Goal: Transaction & Acquisition: Purchase product/service

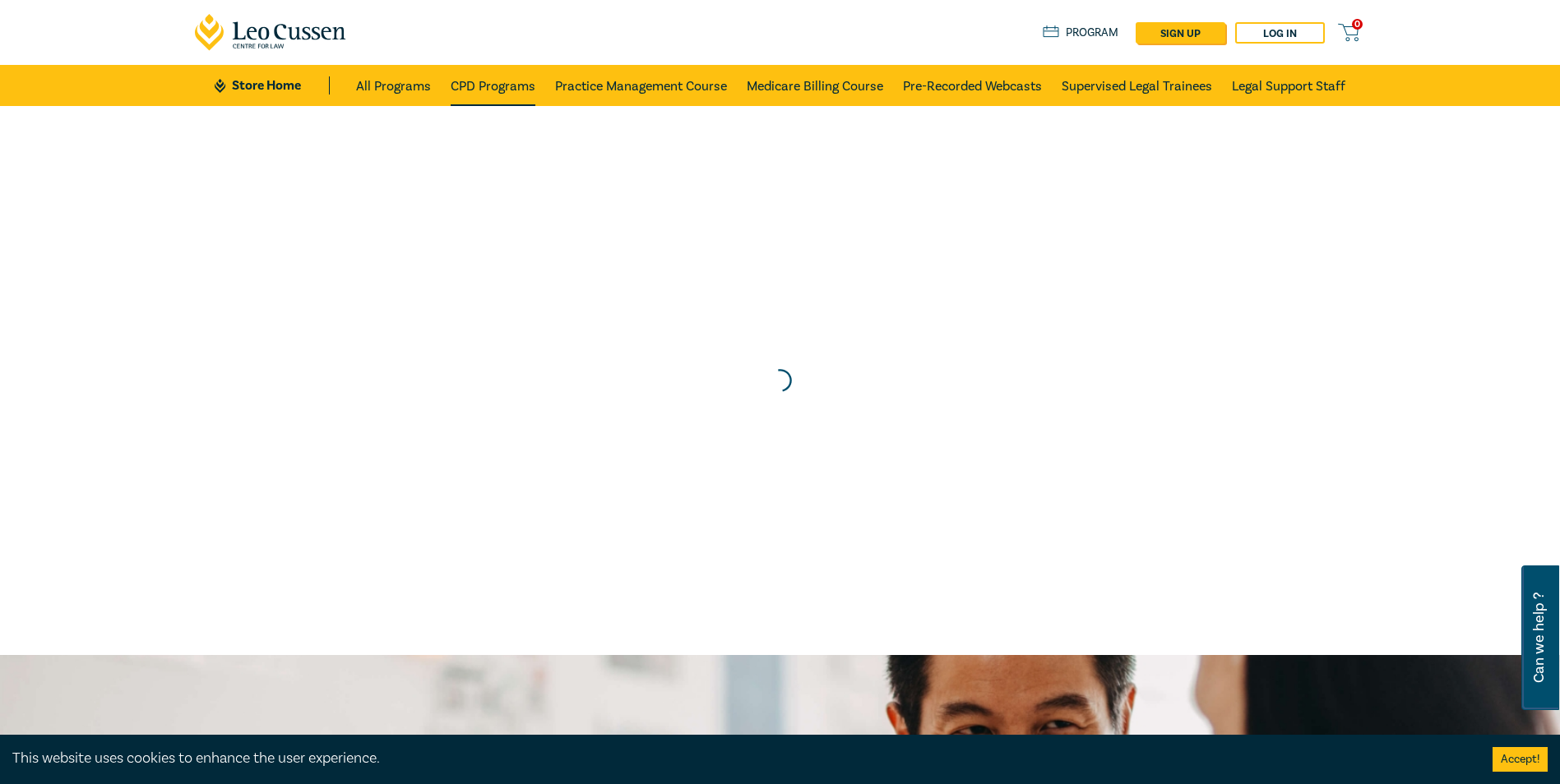
click at [514, 96] on link "CPD Programs" at bounding box center [492, 85] width 84 height 41
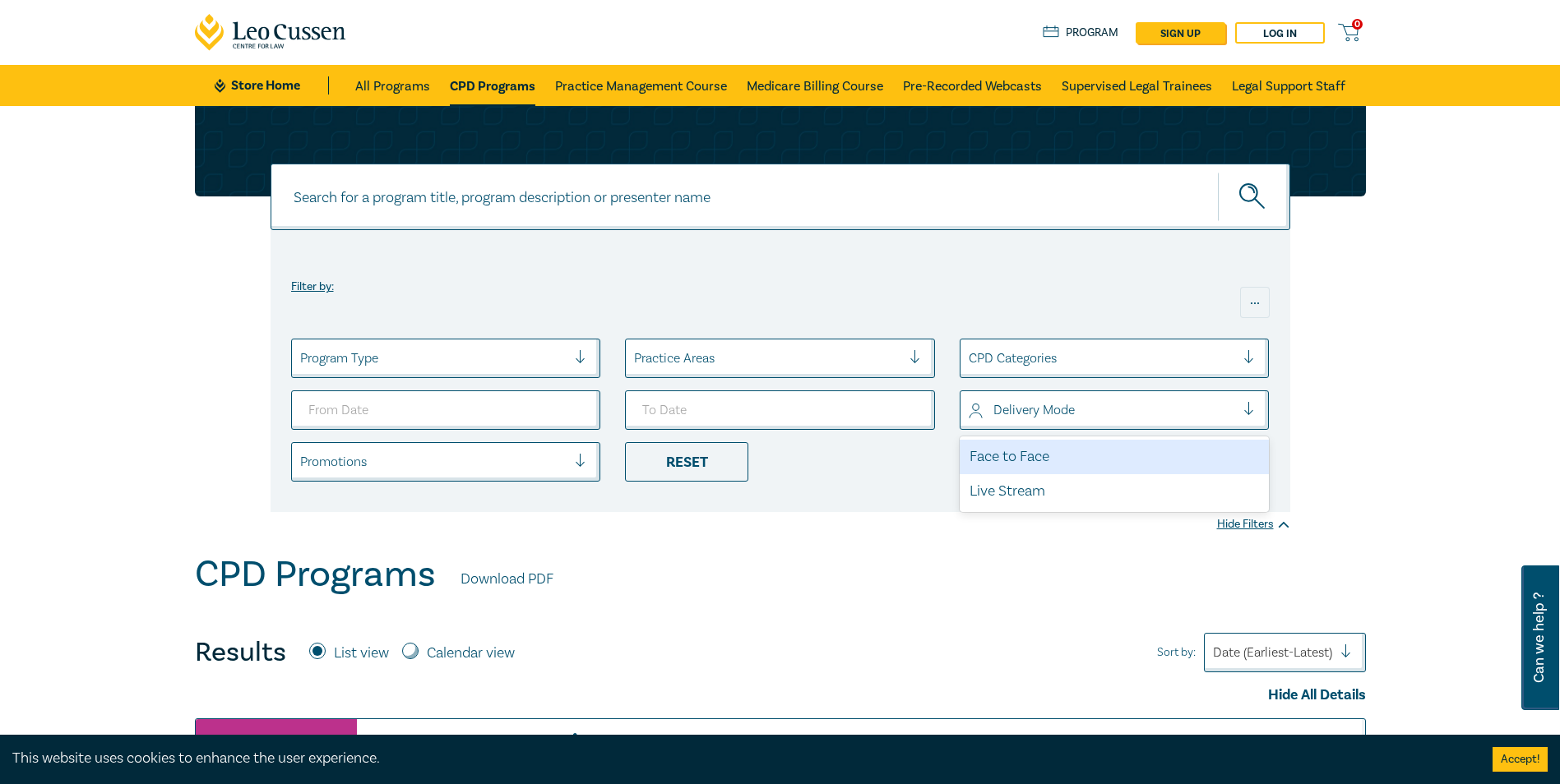
click at [1115, 418] on div at bounding box center [1102, 410] width 267 height 21
click at [1069, 476] on div "Live Stream" at bounding box center [1114, 491] width 310 height 34
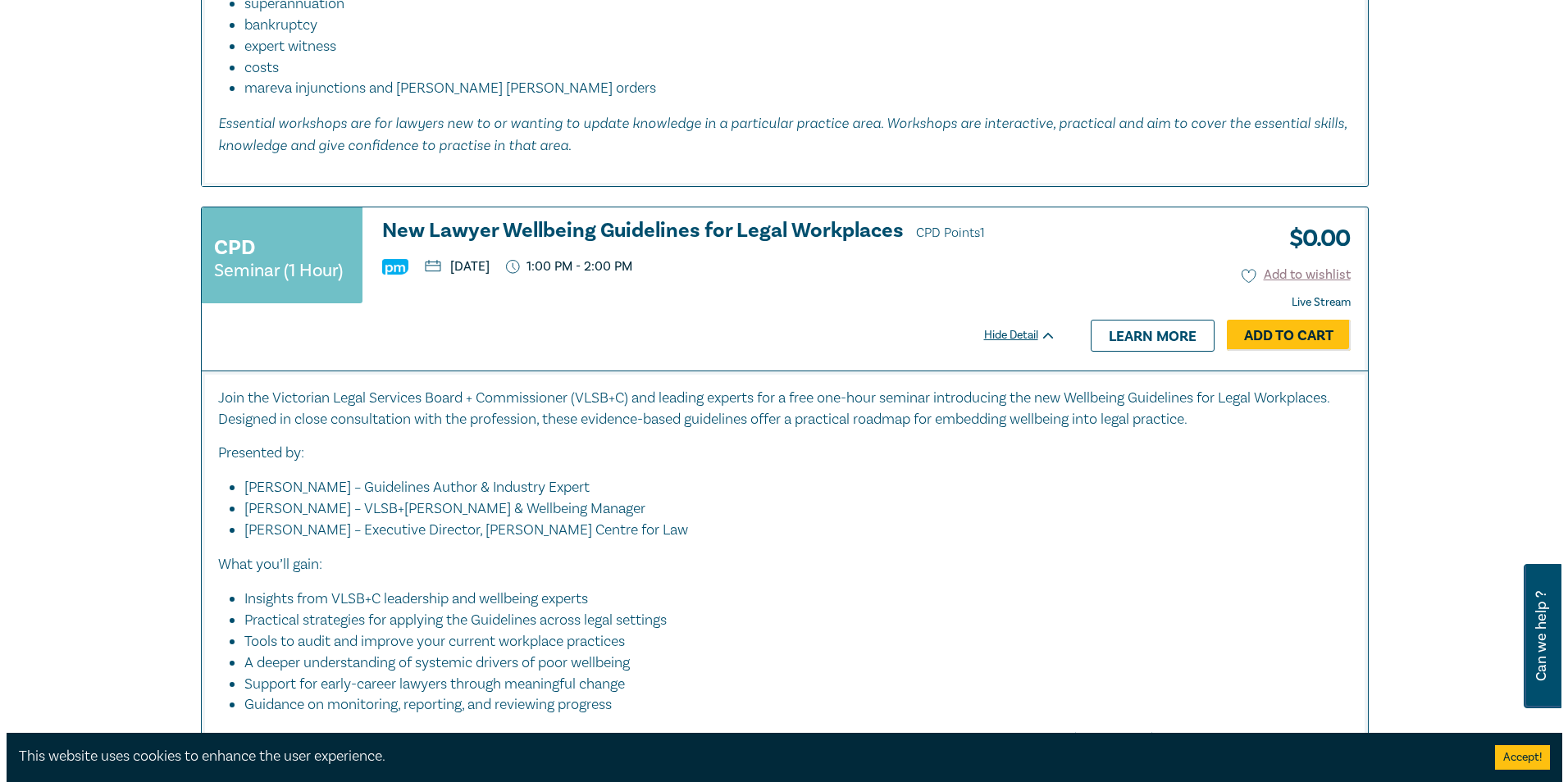
scroll to position [2542, 0]
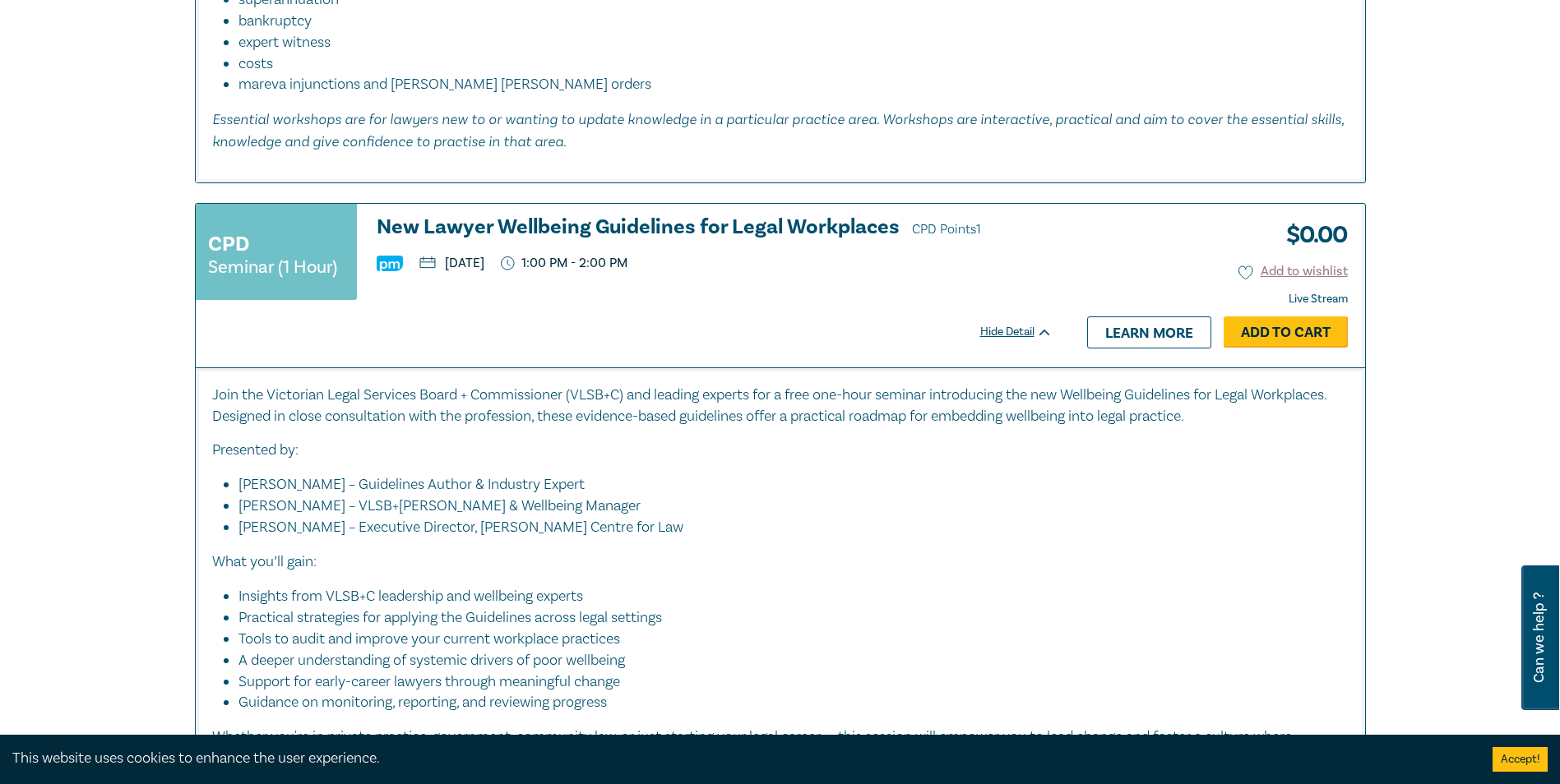
click at [1273, 324] on link "Add to Cart" at bounding box center [1286, 333] width 124 height 32
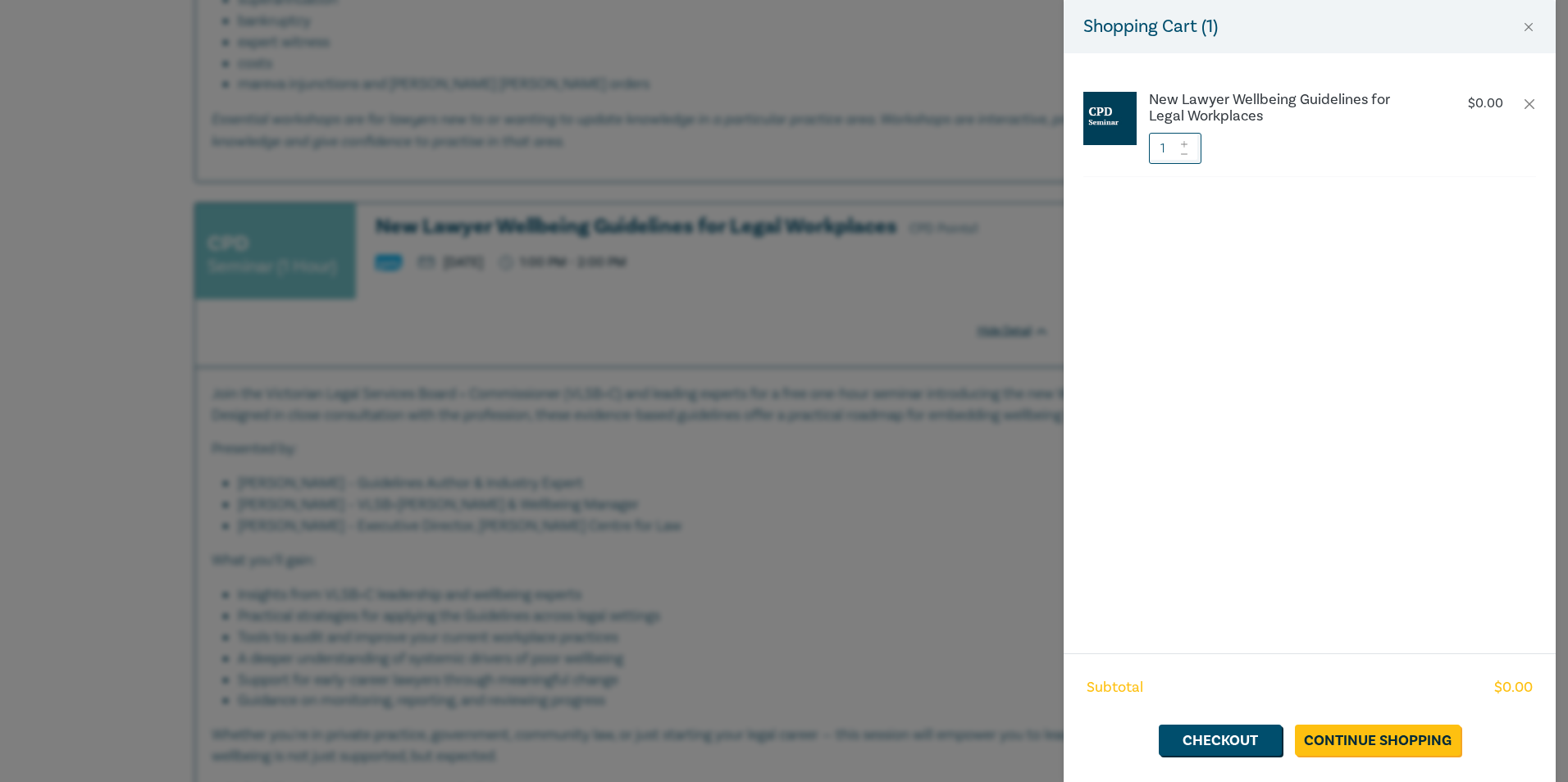
click at [1183, 141] on icon at bounding box center [1184, 144] width 11 height 6
click at [1258, 739] on link "Checkout" at bounding box center [1220, 740] width 123 height 31
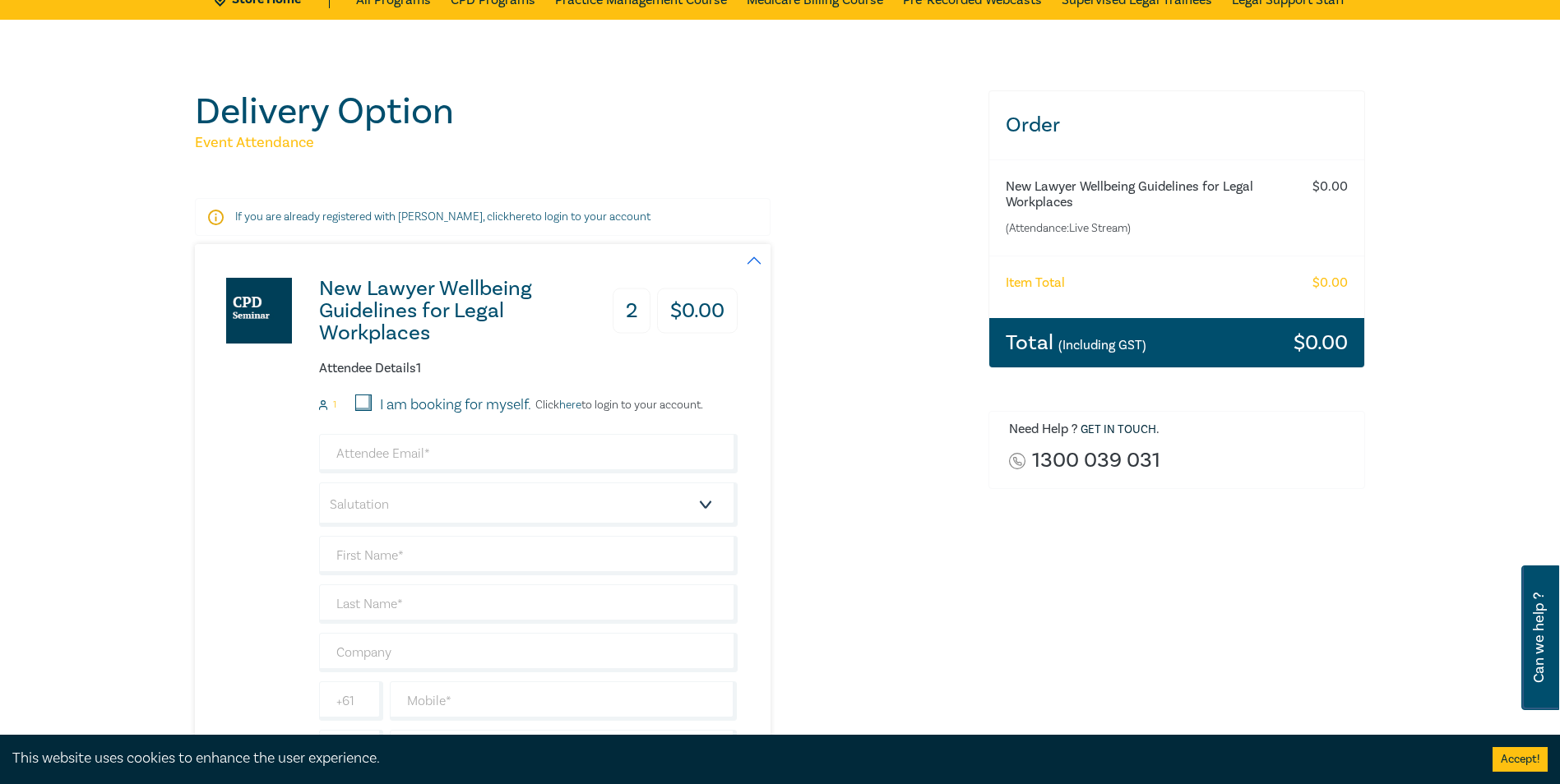
scroll to position [82, 0]
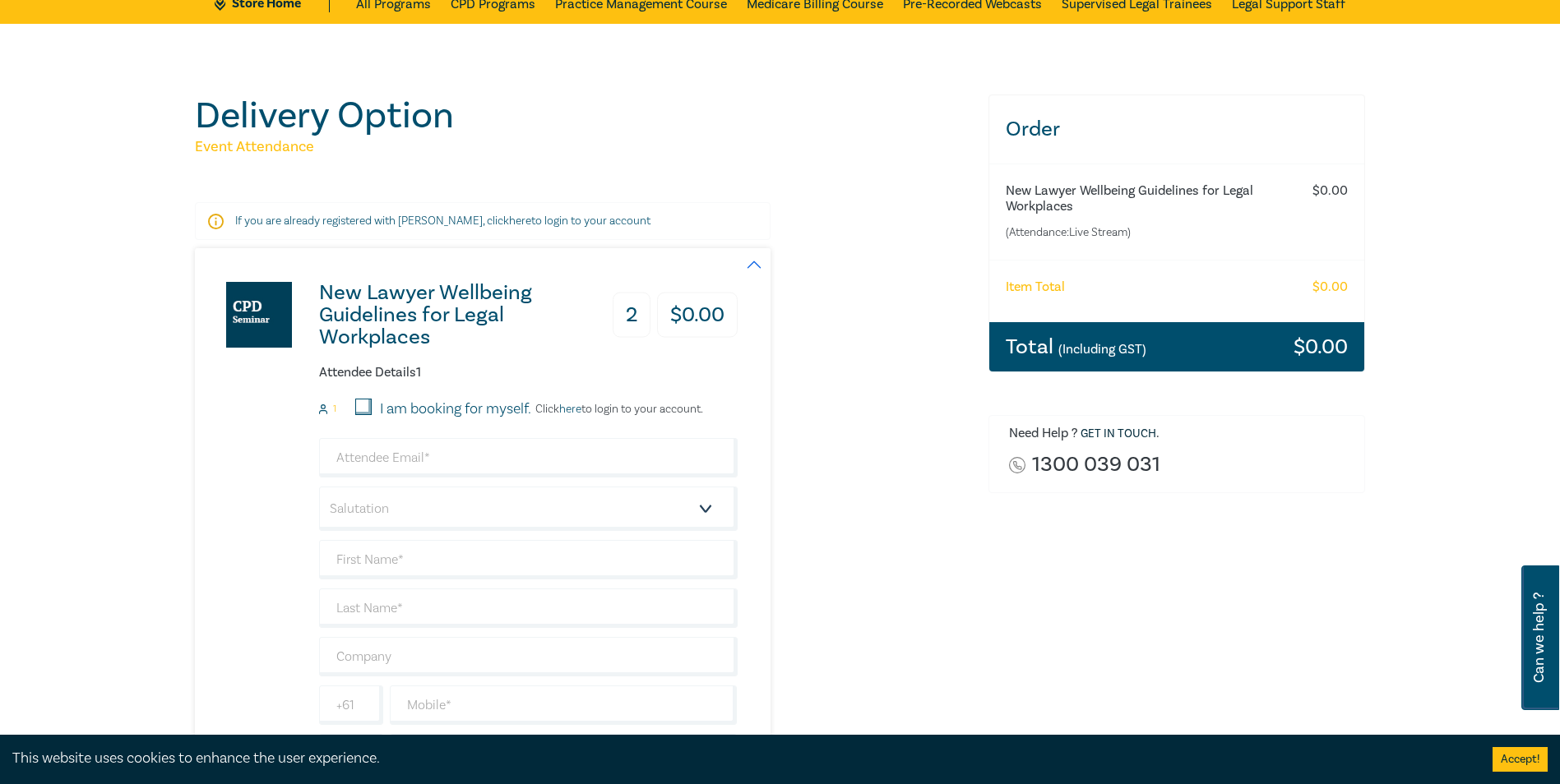
click at [366, 411] on input "I am booking for myself." at bounding box center [363, 407] width 17 height 17
checkbox input "true"
click at [368, 456] on input "email" at bounding box center [528, 458] width 419 height 40
type input "melanie@johncurtain.com.au"
type input "Melanie"
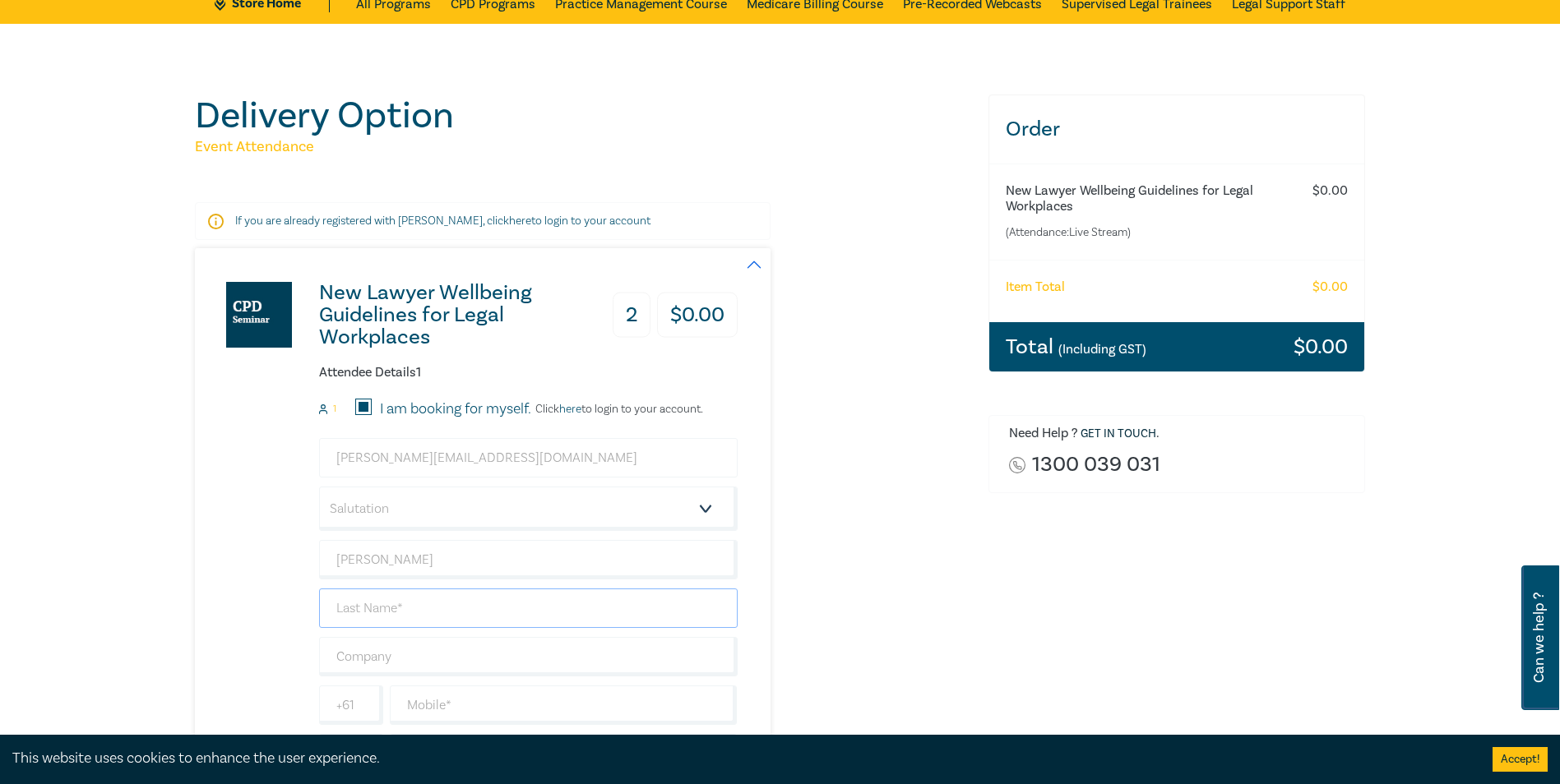
type input "Di Conza"
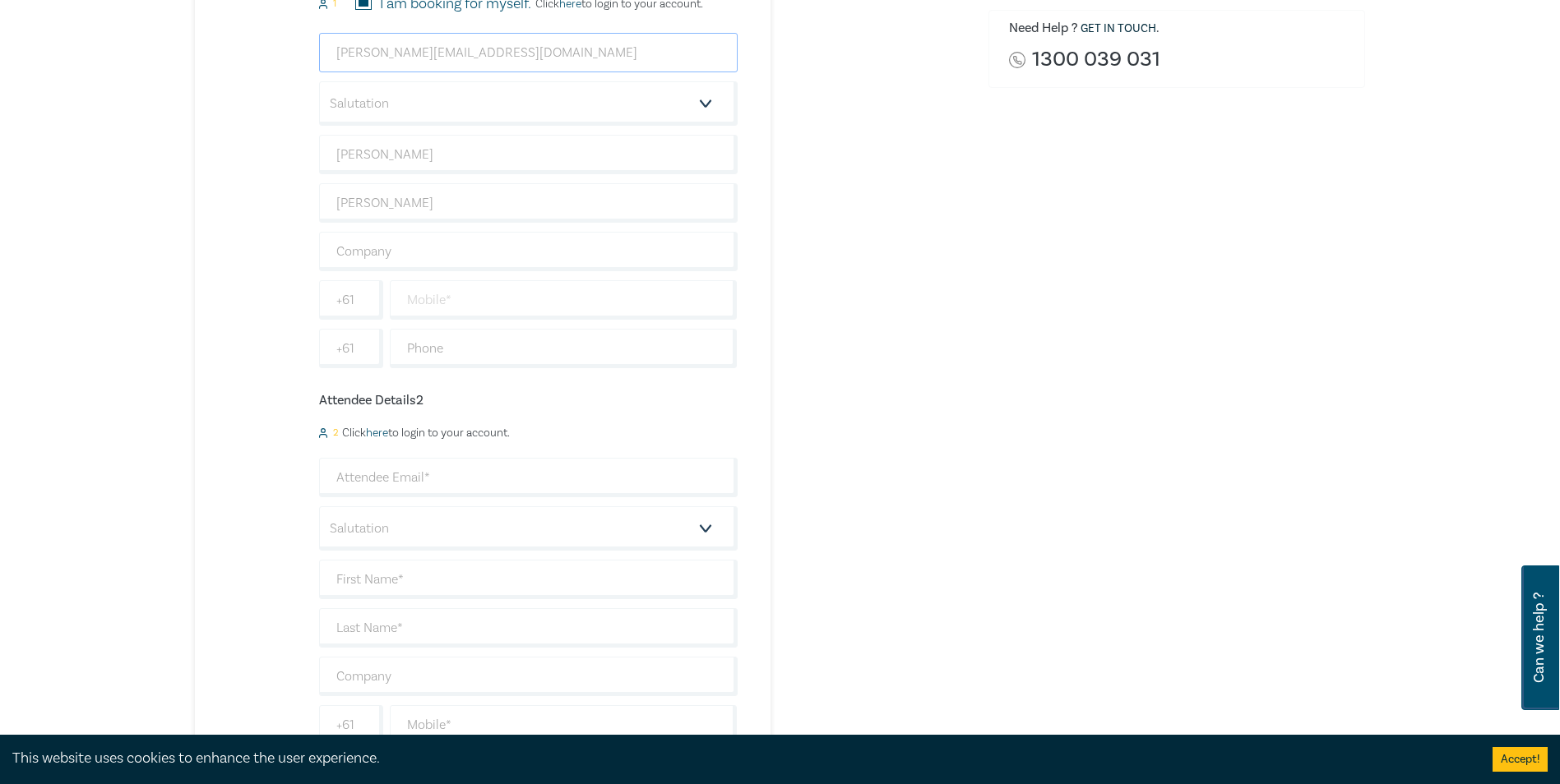
scroll to position [575, 0]
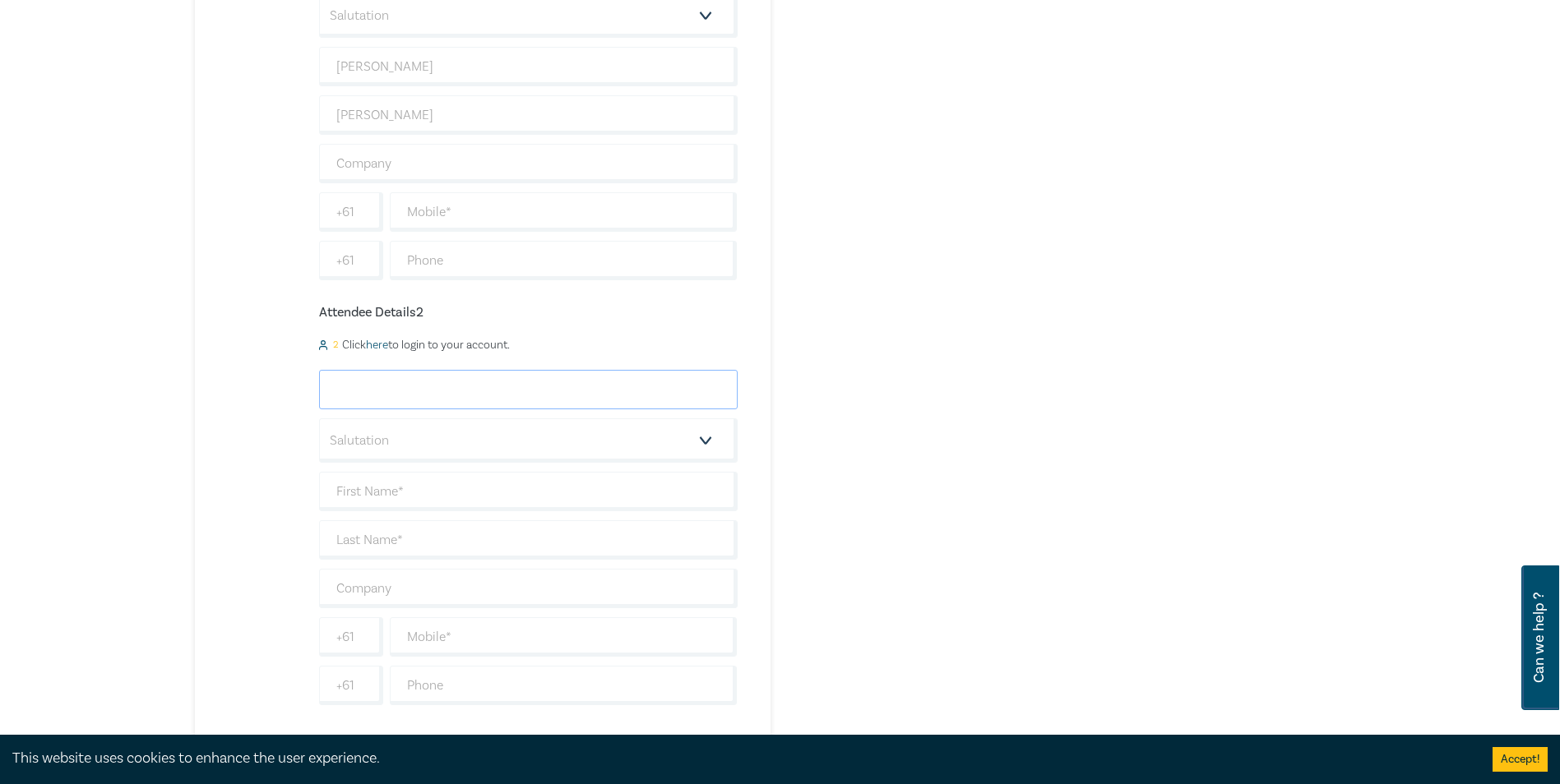
click at [507, 396] on input "email" at bounding box center [528, 389] width 419 height 40
type input "prima@johncurtain.com.au"
type input "Prima"
type input "Cruz-Adolfo"
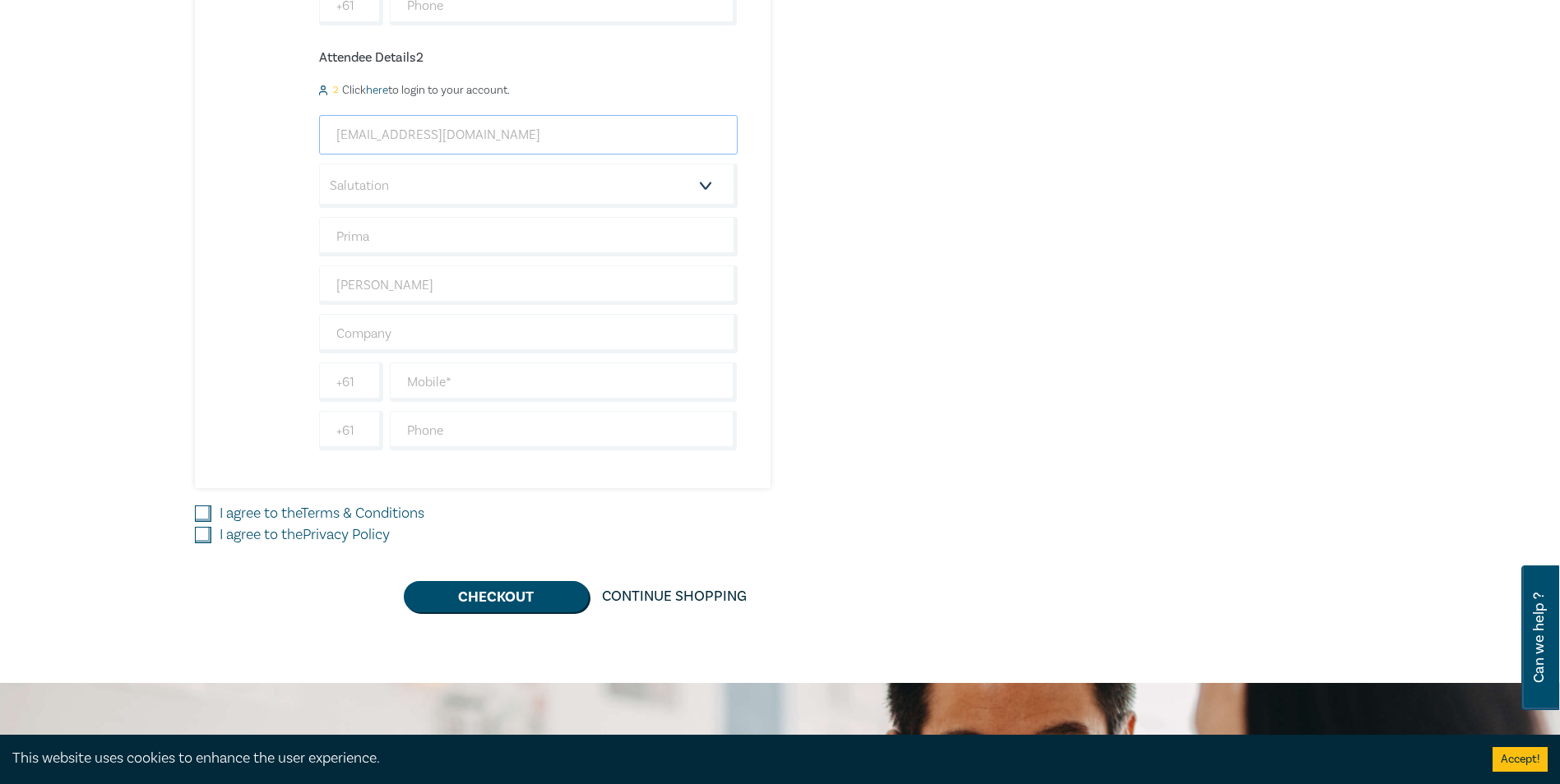
scroll to position [904, 0]
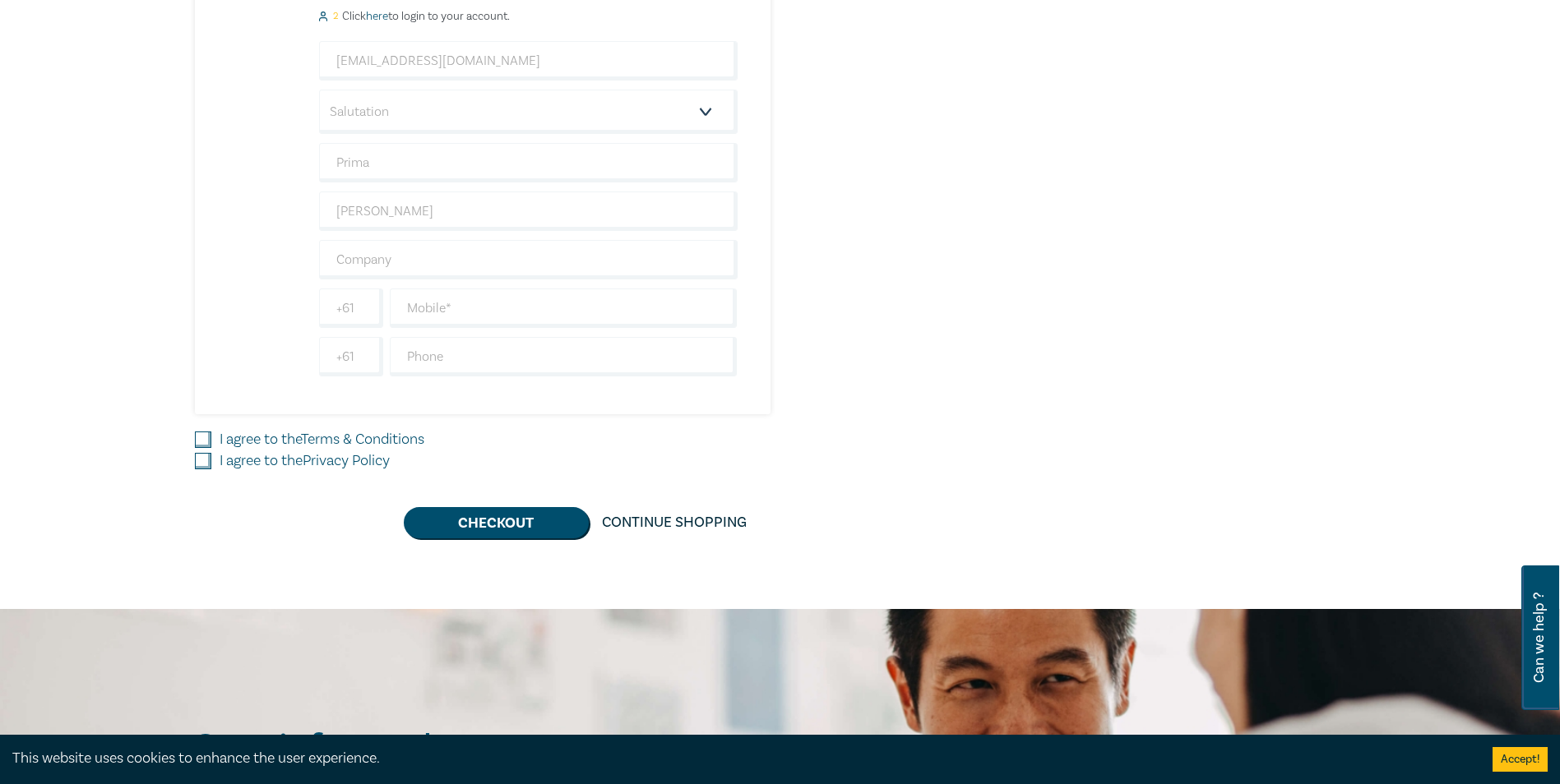
click at [208, 438] on input "I agree to the Terms & Conditions" at bounding box center [203, 440] width 17 height 17
checkbox input "true"
click at [211, 462] on div "I agree to the Privacy Policy" at bounding box center [581, 461] width 774 height 21
click at [204, 465] on input "I agree to the Privacy Policy" at bounding box center [203, 462] width 17 height 17
checkbox input "true"
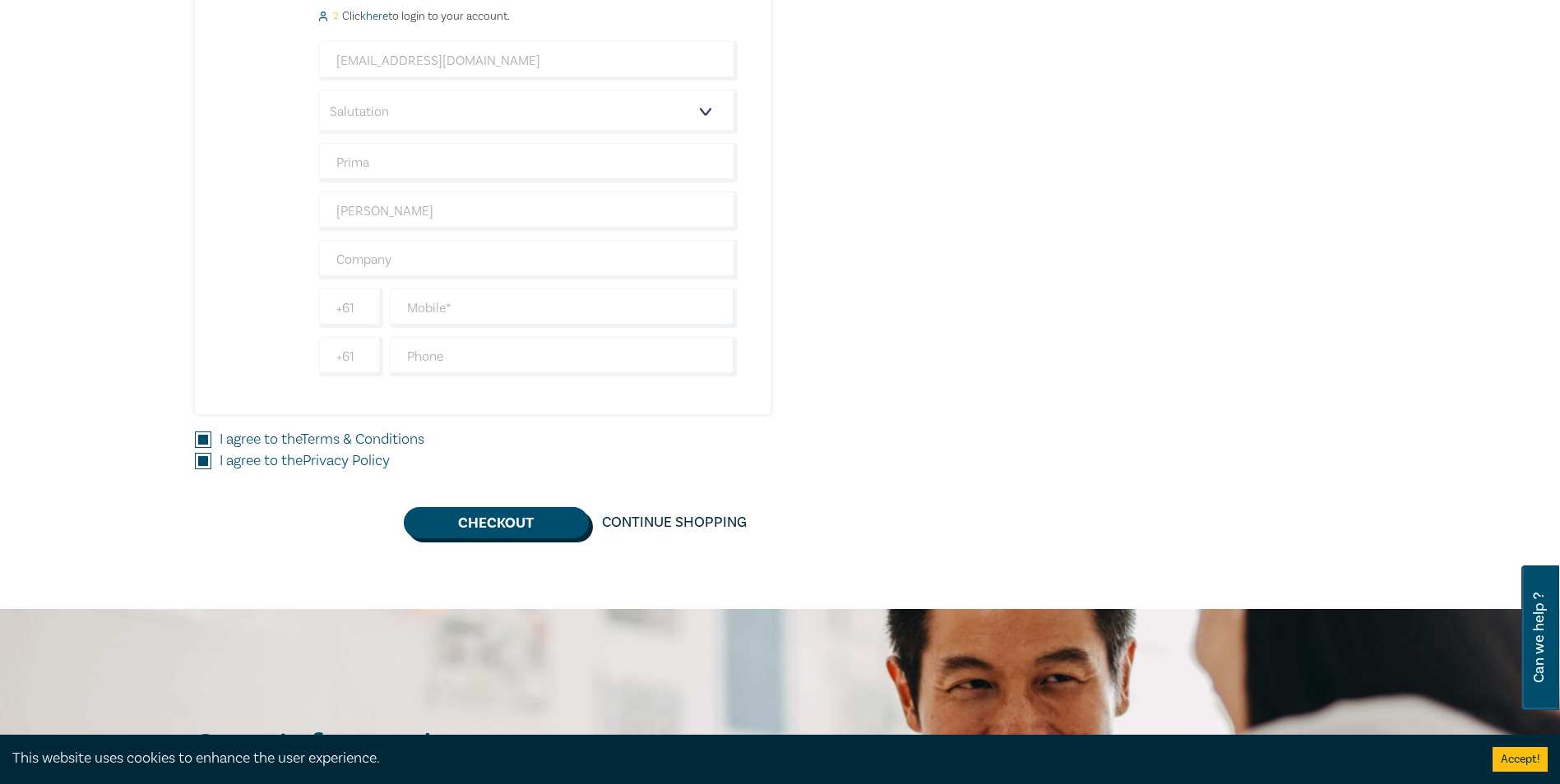
click at [490, 512] on button "Checkout" at bounding box center [497, 523] width 185 height 32
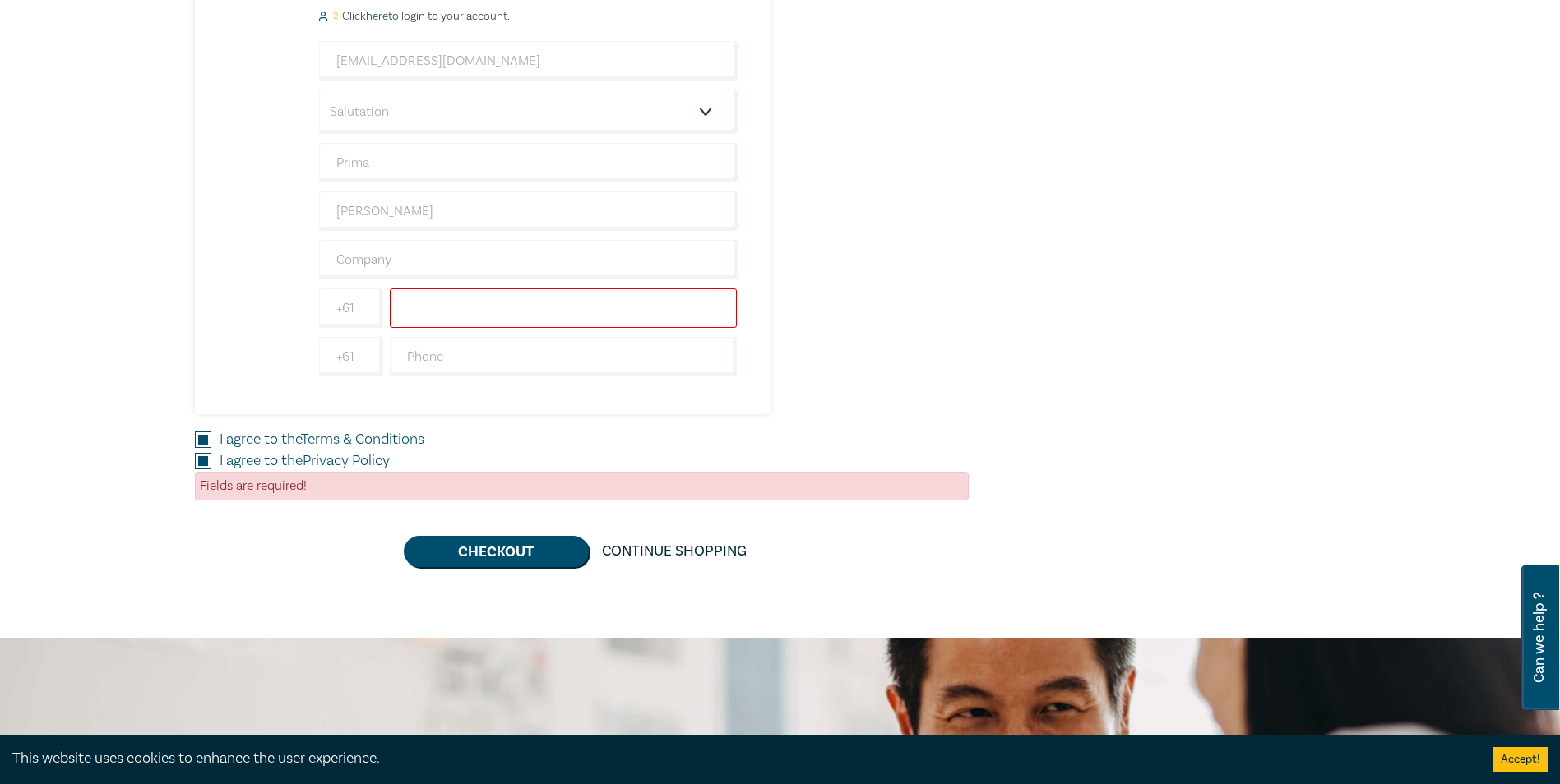
click at [432, 297] on input "text" at bounding box center [564, 308] width 348 height 40
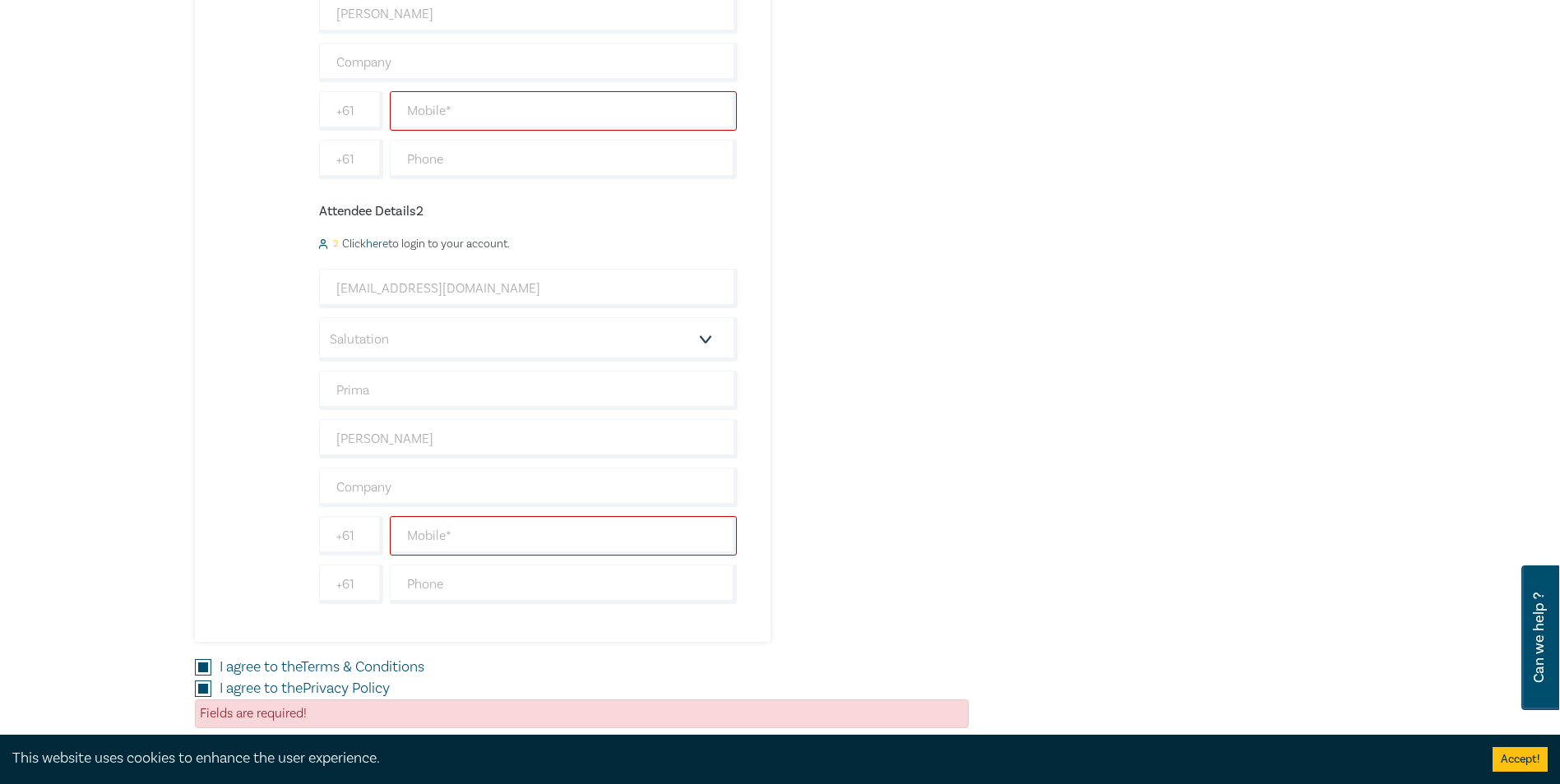
scroll to position [411, 0]
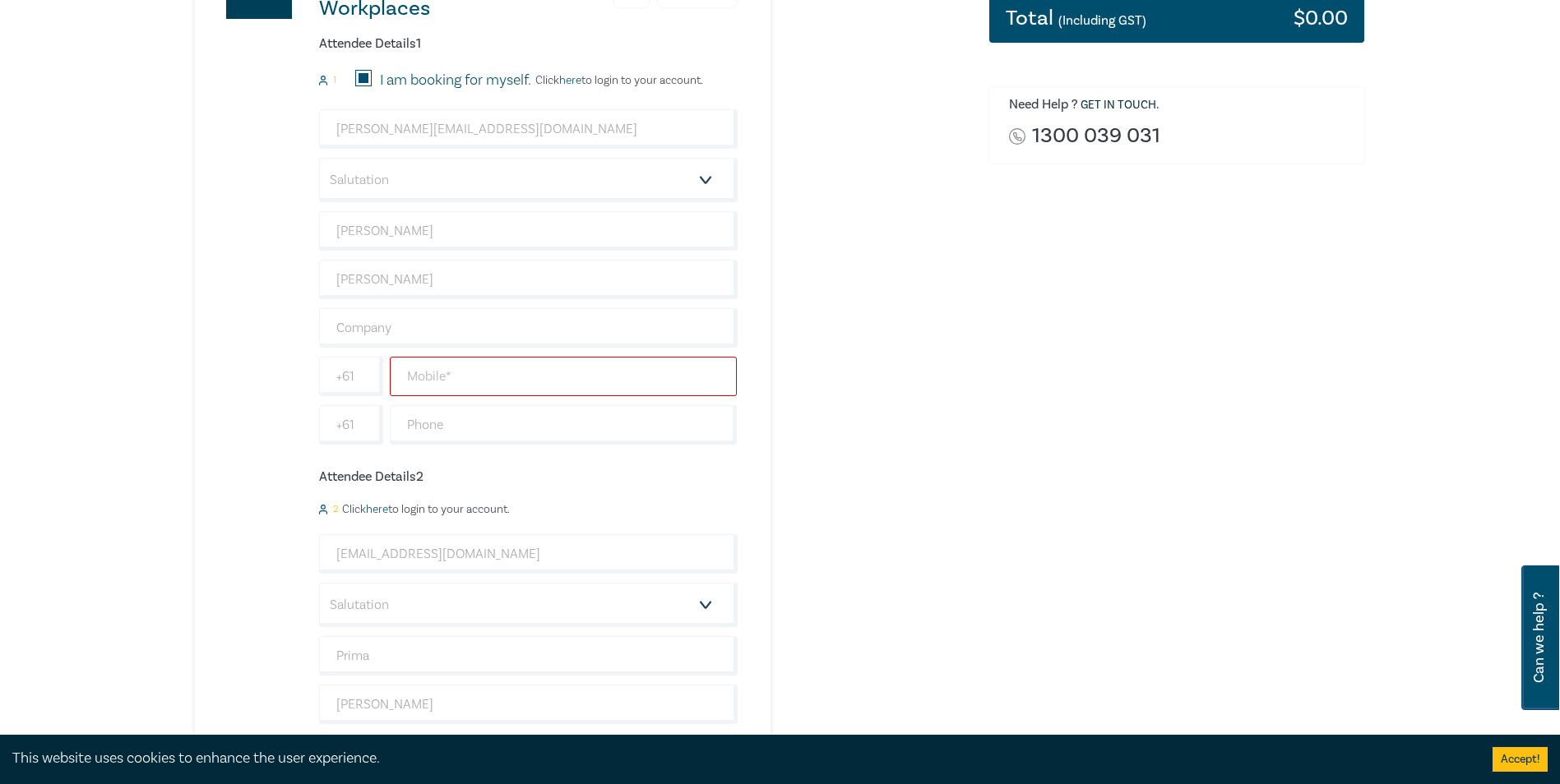
click at [501, 367] on input "text" at bounding box center [564, 376] width 348 height 40
click at [815, 431] on div "New Lawyer Wellbeing Guidelines for Legal Workplaces 2 $ 0.00 Attendee Details …" at bounding box center [581, 413] width 774 height 988
drag, startPoint x: 526, startPoint y: 376, endPoint x: 371, endPoint y: 379, distance: 155.0
click at [371, 379] on div "+61 0406 732 393" at bounding box center [528, 376] width 425 height 40
type input "96147722"
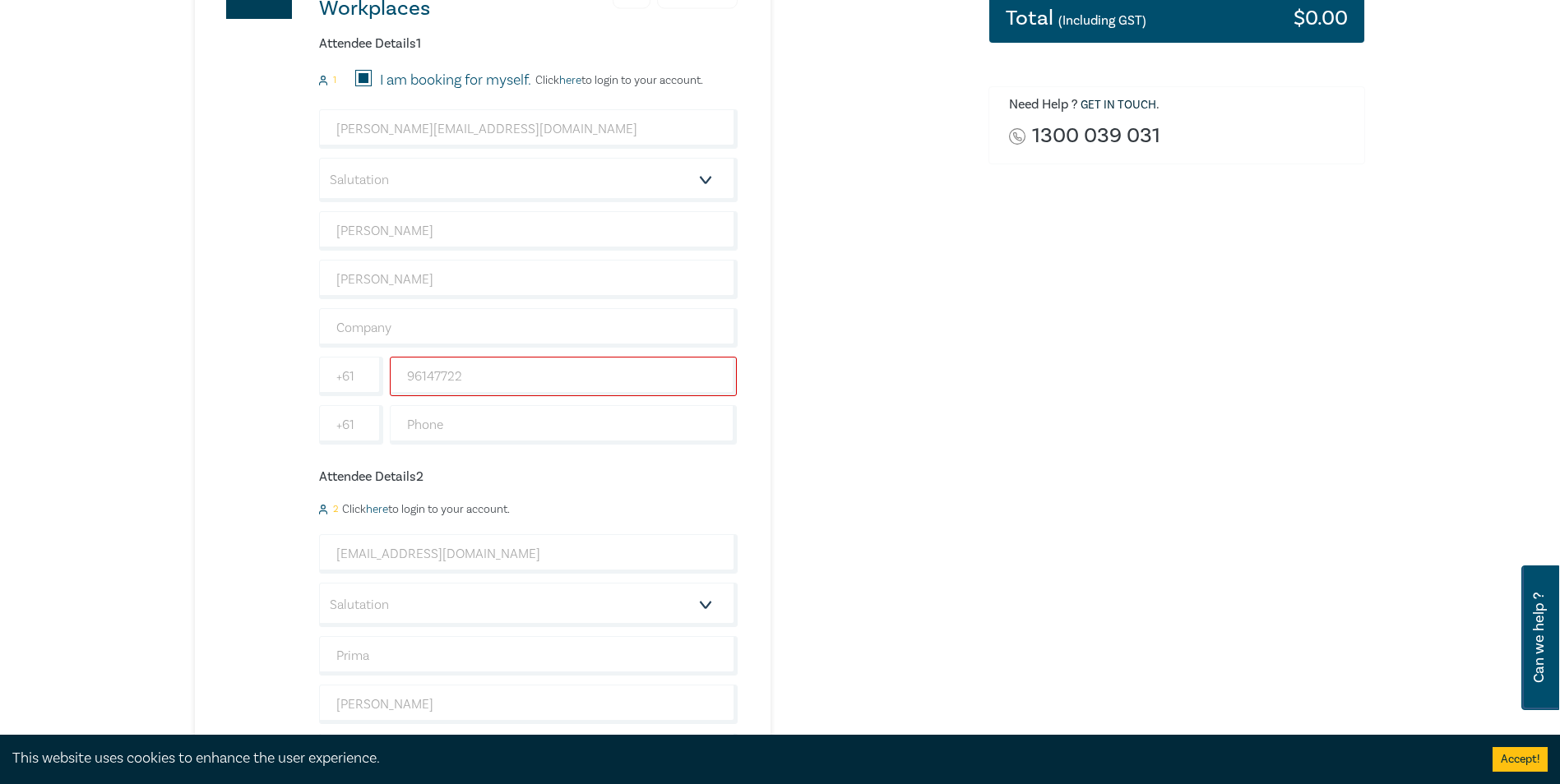
click at [734, 404] on div "melanie@johncurtain.com.au Salutation Mr. Mrs. Ms. Miss Dr. Prof. Other Melanie…" at bounding box center [528, 277] width 419 height 335
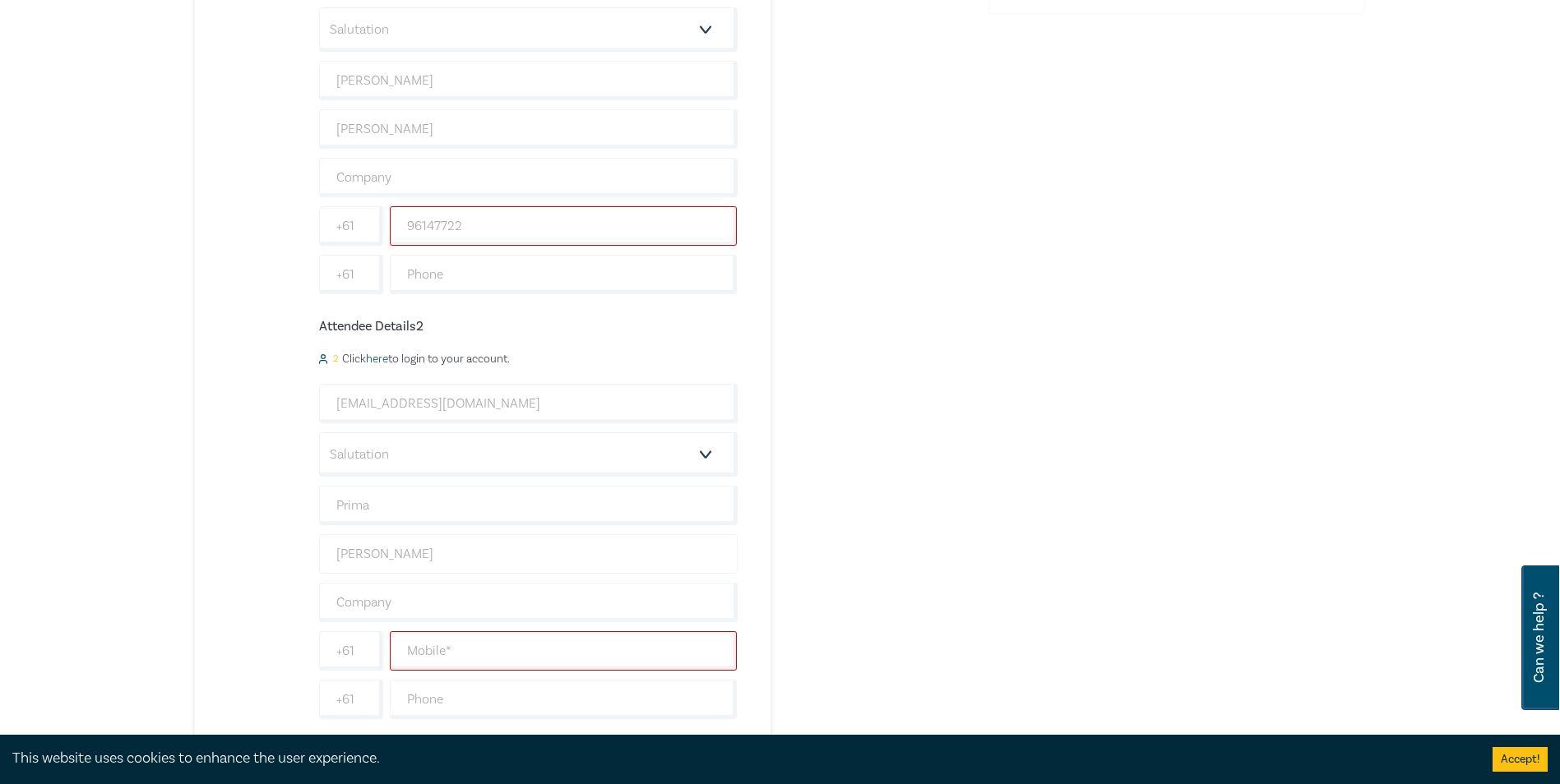
scroll to position [822, 0]
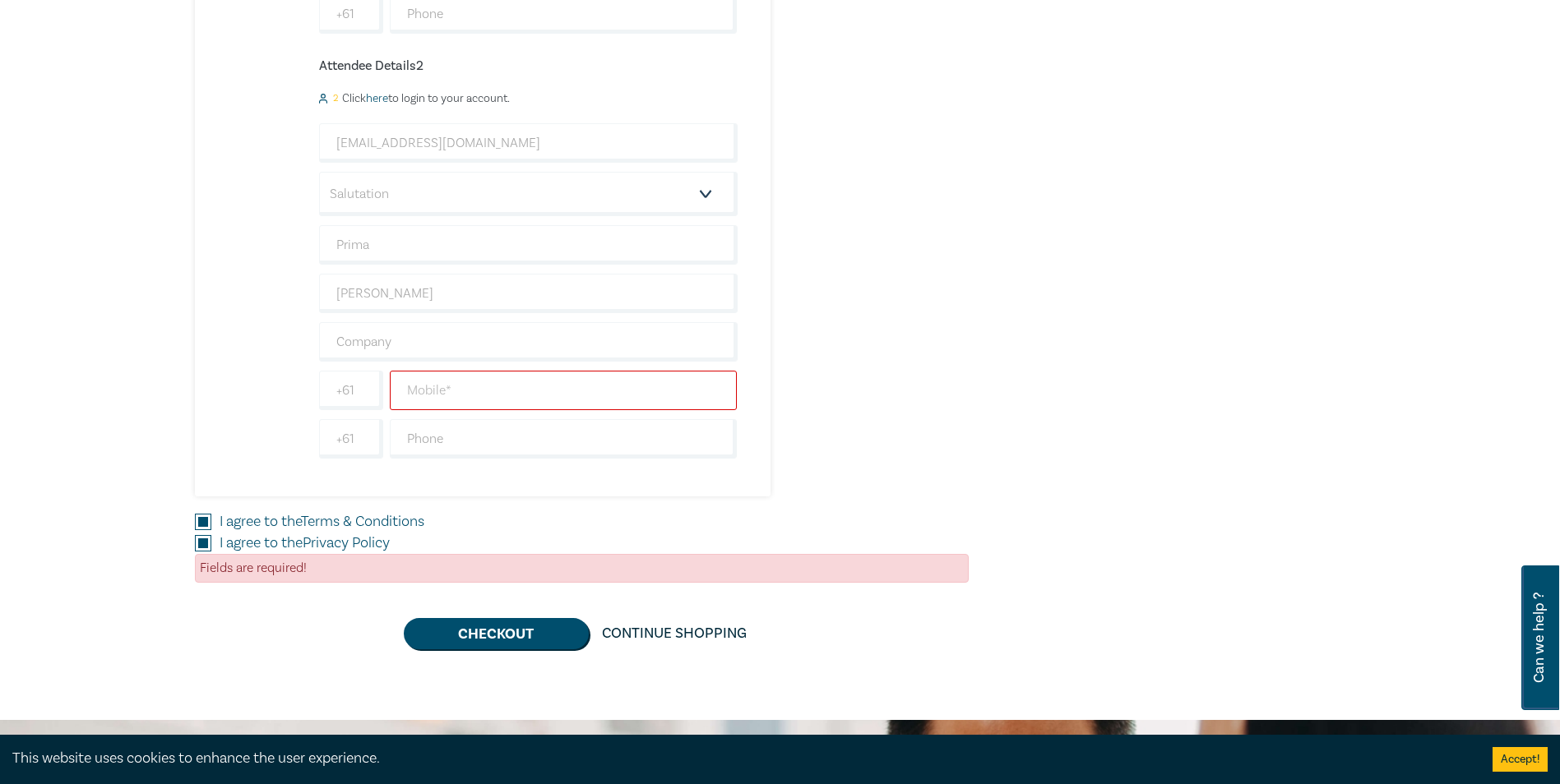
click at [535, 390] on input "text" at bounding box center [564, 390] width 348 height 40
type input "96147722"
click at [502, 626] on button "Checkout" at bounding box center [497, 634] width 185 height 32
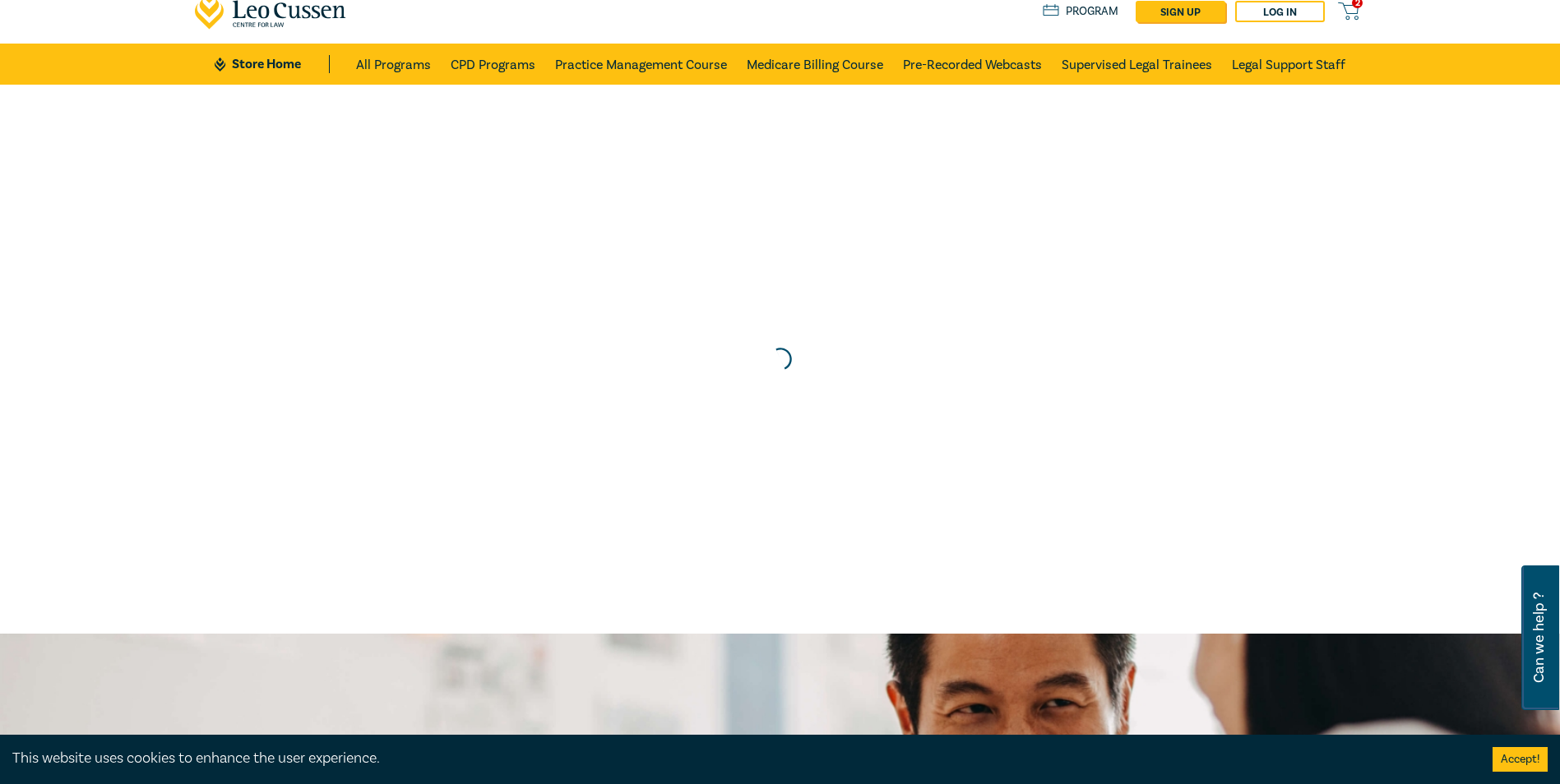
scroll to position [0, 0]
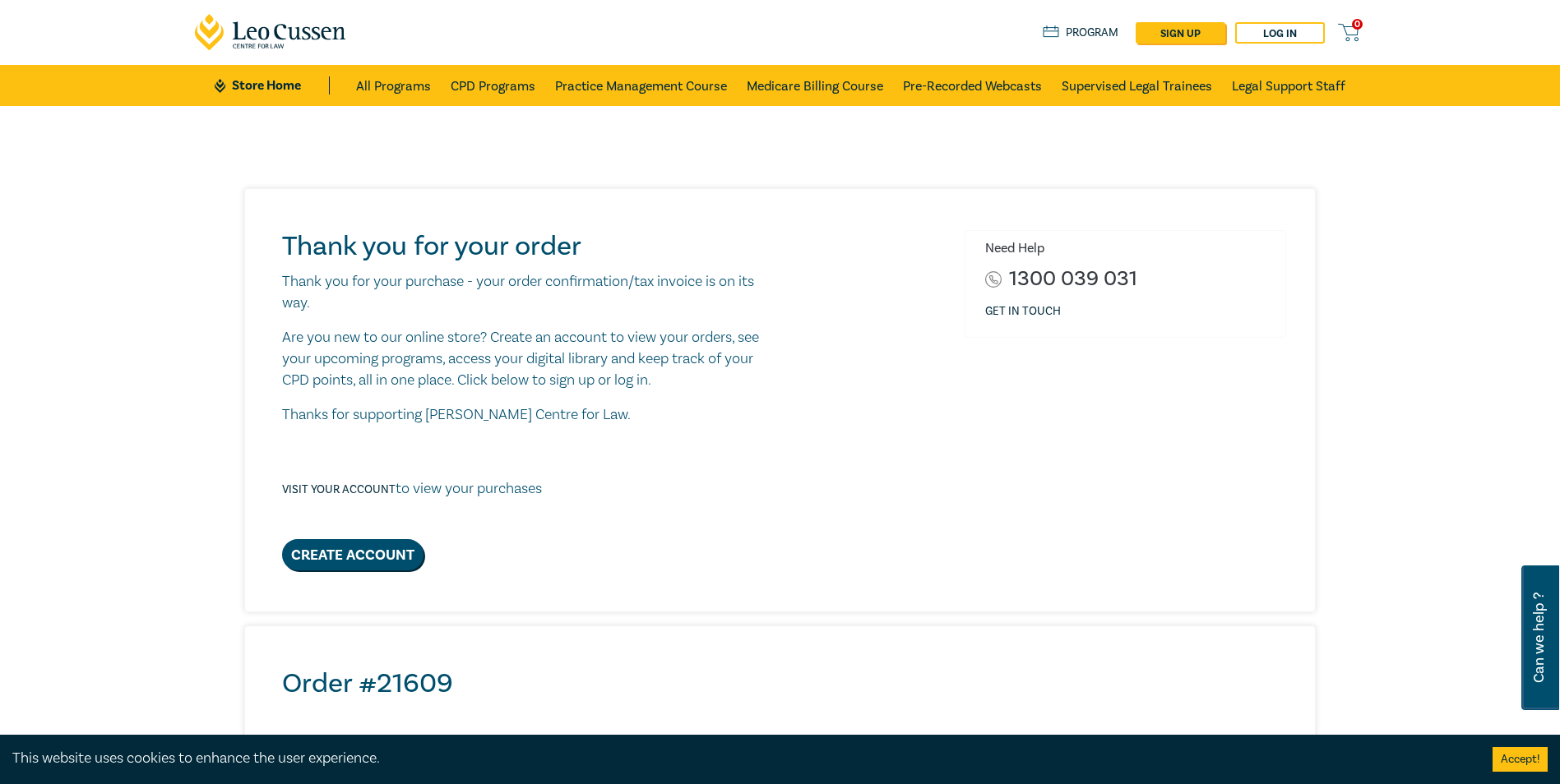
click at [455, 497] on p "Visit your account to view your purchases" at bounding box center [412, 488] width 260 height 21
